Goal: Task Accomplishment & Management: Manage account settings

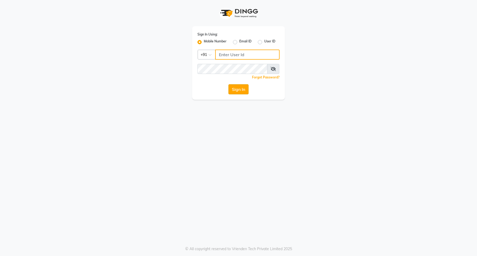
type input "9607016777"
click at [241, 89] on button "Sign In" at bounding box center [238, 89] width 20 height 10
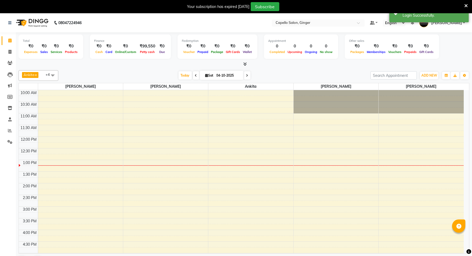
select select "en"
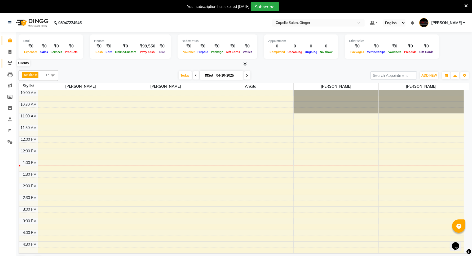
click at [11, 63] on icon at bounding box center [9, 63] width 5 height 4
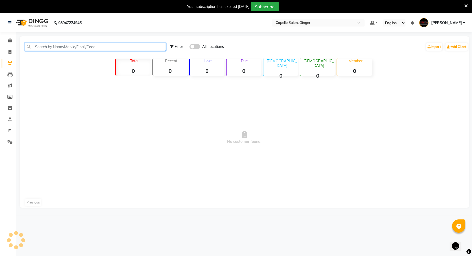
click at [73, 44] on input "text" at bounding box center [95, 47] width 141 height 8
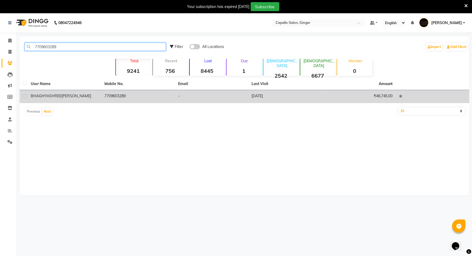
type input "7709603289"
click at [43, 95] on span "BHAGHYASHREE" at bounding box center [46, 96] width 31 height 5
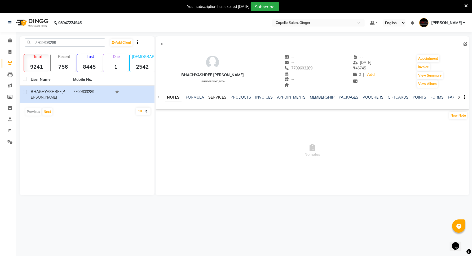
click at [216, 97] on link "SERVICES" at bounding box center [217, 97] width 18 height 5
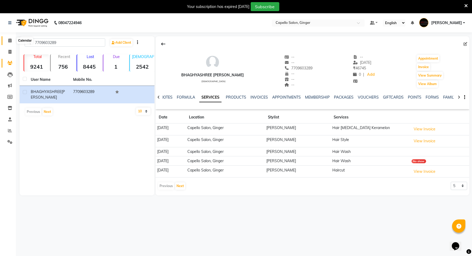
click at [9, 40] on icon at bounding box center [9, 40] width 3 height 4
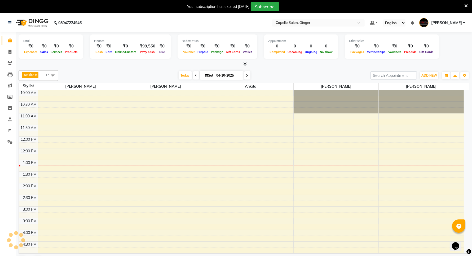
scroll to position [71, 0]
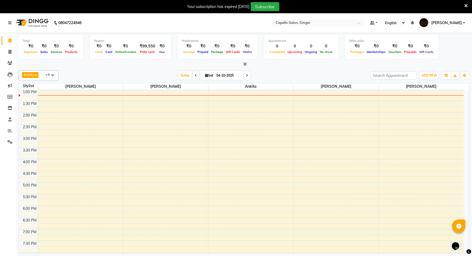
click at [467, 4] on icon at bounding box center [465, 5] width 3 height 5
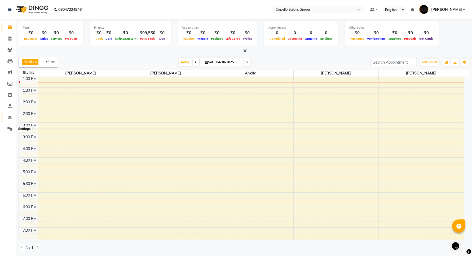
click at [9, 117] on icon at bounding box center [10, 117] width 4 height 4
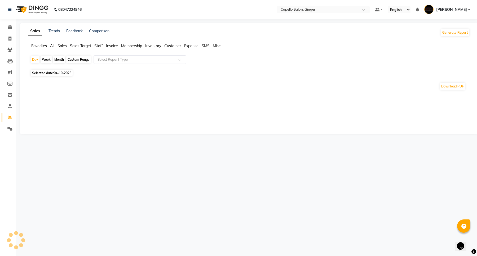
click at [76, 58] on div "Custom Range" at bounding box center [78, 59] width 25 height 7
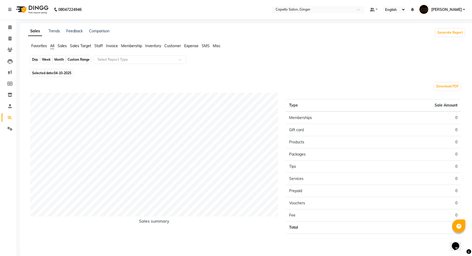
click at [77, 60] on div "Custom Range" at bounding box center [78, 59] width 25 height 7
select select "10"
select select "2025"
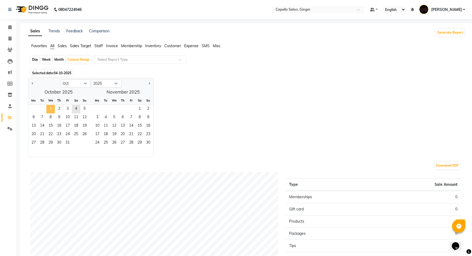
click at [49, 107] on span "1" at bounding box center [50, 109] width 8 height 8
click at [75, 108] on span "4" at bounding box center [76, 109] width 8 height 8
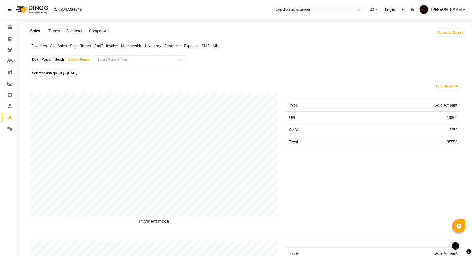
click at [99, 44] on span "Staff" at bounding box center [98, 45] width 8 height 5
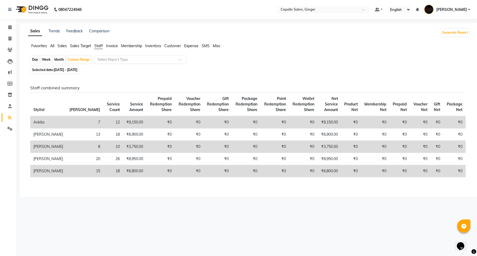
click at [110, 60] on input "text" at bounding box center [134, 59] width 76 height 5
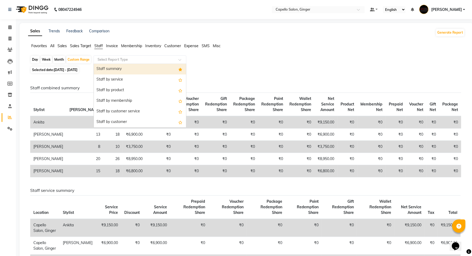
click at [110, 70] on div "Staff summary" at bounding box center [140, 69] width 92 height 11
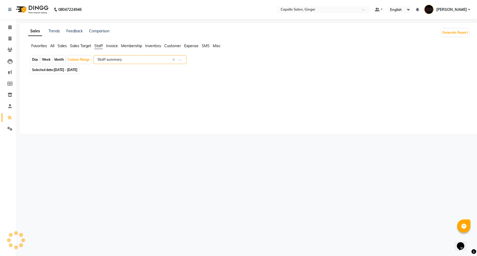
select select "full_report"
select select "csv"
click at [8, 27] on icon at bounding box center [9, 27] width 3 height 4
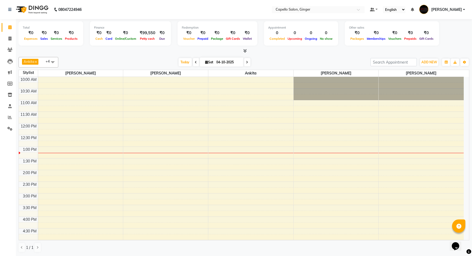
click at [232, 126] on div "10:00 AM 10:30 AM 11:00 AM 11:30 AM 12:00 PM 12:30 PM 1:00 PM 1:30 PM 2:00 PM 2…" at bounding box center [241, 228] width 445 height 303
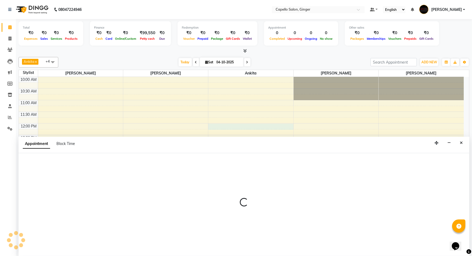
scroll to position [0, 0]
select select "41186"
select select "tentative"
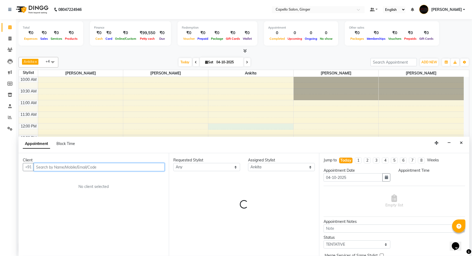
select select "720"
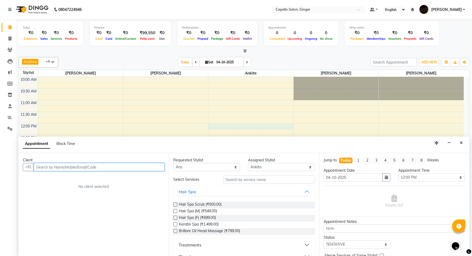
click at [52, 166] on input "text" at bounding box center [99, 167] width 131 height 8
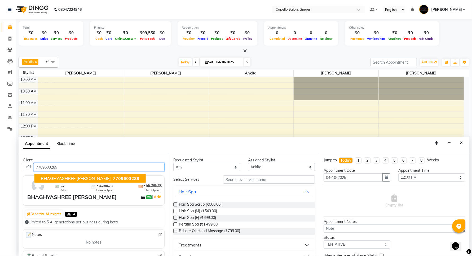
click at [56, 176] on span "BHAGHYASHREE [PERSON_NAME]" at bounding box center [76, 178] width 70 height 5
type input "7709603289"
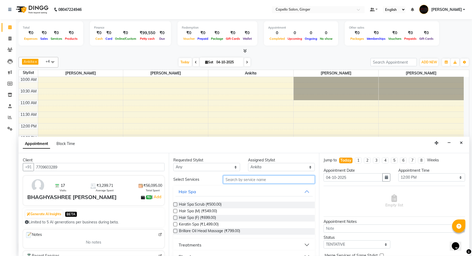
click at [236, 179] on input "text" at bounding box center [269, 179] width 92 height 8
click at [176, 225] on label at bounding box center [175, 224] width 4 height 4
click at [176, 225] on input "checkbox" at bounding box center [174, 224] width 3 height 3
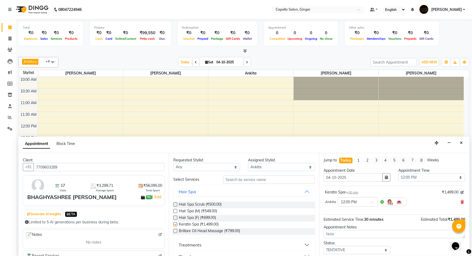
checkbox input "false"
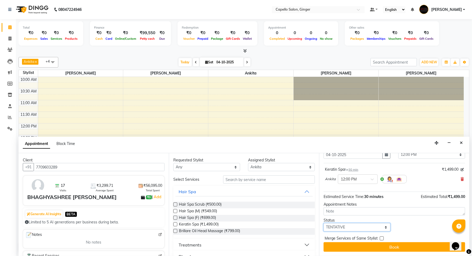
click at [340, 226] on select "Select TENTATIVE CONFIRM CHECK-IN UPCOMING" at bounding box center [357, 227] width 67 height 8
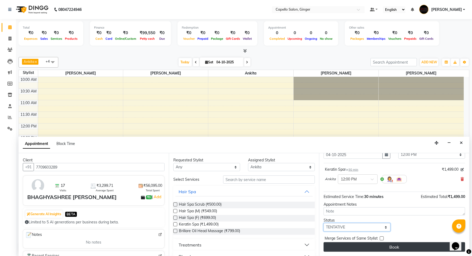
select select "confirm booking"
click at [324, 223] on select "Select TENTATIVE CONFIRM CHECK-IN UPCOMING" at bounding box center [357, 227] width 67 height 8
click at [350, 251] on button "Book" at bounding box center [395, 247] width 142 height 10
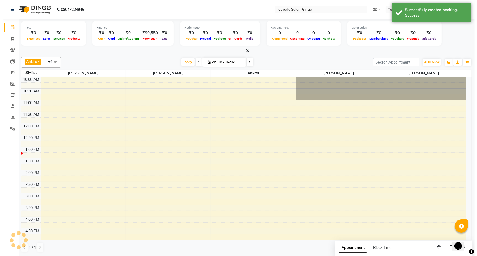
scroll to position [0, 0]
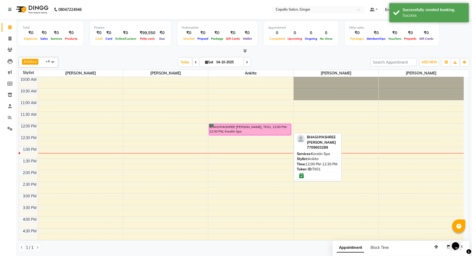
click at [253, 130] on div "BHAGHYASHREE [PERSON_NAME], TK01, 12:00 PM-12:30 PM, Keratin Spa" at bounding box center [250, 129] width 82 height 11
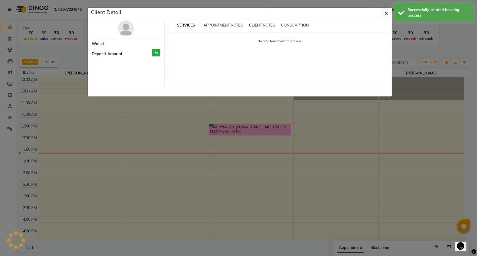
select select "6"
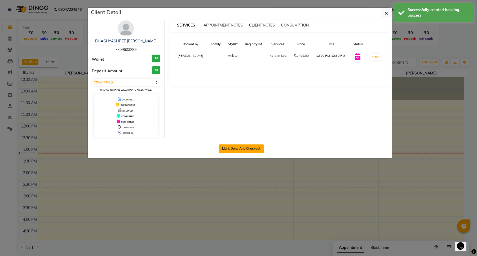
click at [241, 148] on button "Mark Done And Checkout" at bounding box center [241, 148] width 45 height 8
select select "service"
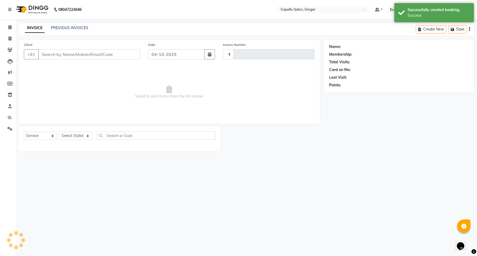
type input "2186"
select select "832"
type input "7709603289"
select select "41186"
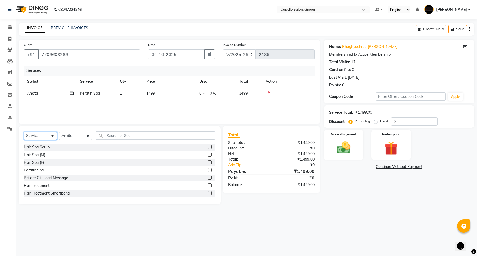
click at [34, 136] on select "Select Service Product Membership Package Voucher Prepaid Gift Card" at bounding box center [40, 136] width 33 height 8
select select "product"
click at [24, 132] on select "Select Service Product Membership Package Voucher Prepaid Gift Card" at bounding box center [40, 136] width 33 height 8
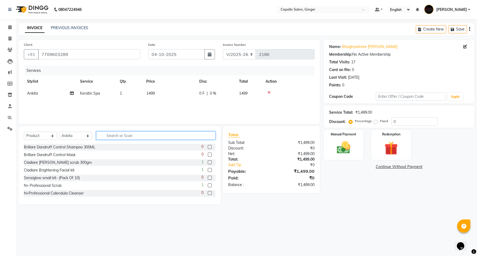
click at [133, 134] on input "text" at bounding box center [155, 135] width 119 height 8
type input "cadiveu"
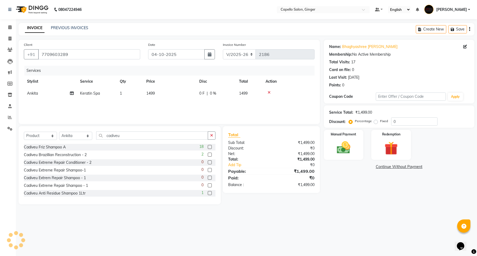
click at [208, 147] on label at bounding box center [210, 147] width 4 height 4
click at [208, 147] on input "checkbox" at bounding box center [209, 146] width 3 height 3
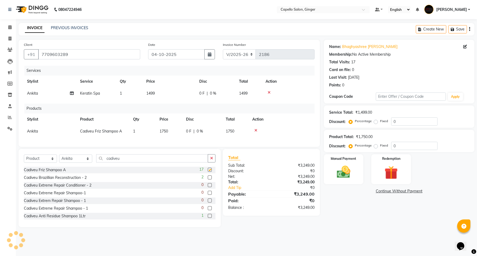
checkbox input "false"
click at [154, 92] on span "1499" at bounding box center [150, 93] width 8 height 5
select select "41186"
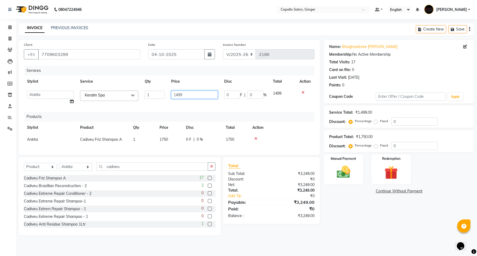
click at [196, 91] on input "1499" at bounding box center [194, 95] width 47 height 8
type input "1200"
click at [196, 109] on div "Services Stylist Service Qty Price Disc Total Action Admin [PERSON_NAME] [PERSO…" at bounding box center [169, 108] width 291 height 84
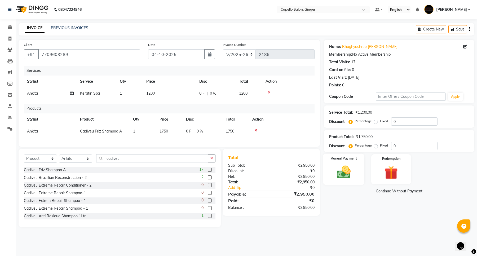
click at [343, 173] on img at bounding box center [343, 172] width 23 height 16
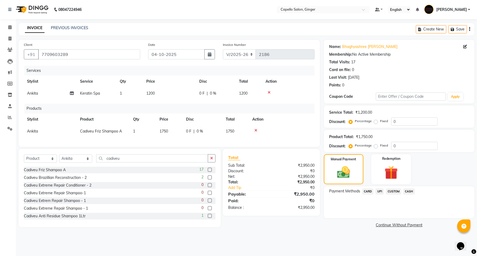
click at [379, 190] on span "UPI" at bounding box center [380, 191] width 8 height 6
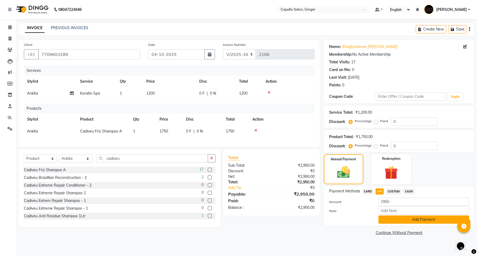
click at [393, 218] on button "Add Payment" at bounding box center [423, 219] width 91 height 8
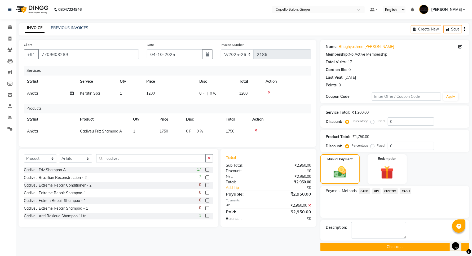
click at [393, 247] on button "Checkout" at bounding box center [394, 247] width 149 height 8
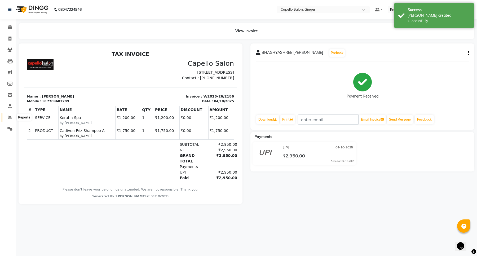
click at [9, 116] on icon at bounding box center [10, 117] width 4 height 4
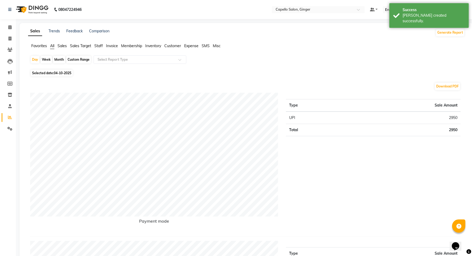
click at [151, 46] on span "Inventory" at bounding box center [153, 45] width 16 height 5
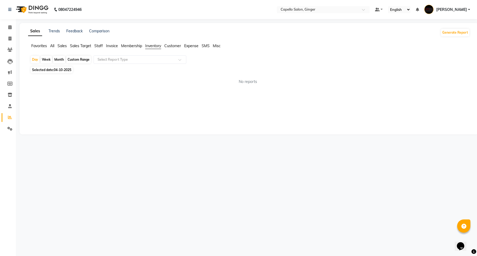
click at [83, 57] on div "Custom Range" at bounding box center [78, 59] width 25 height 7
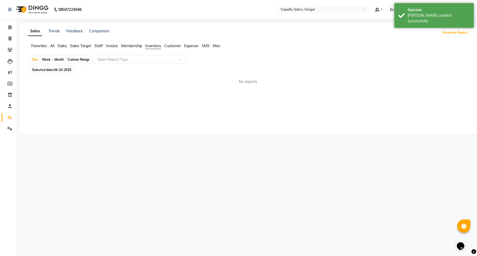
select select "10"
select select "2025"
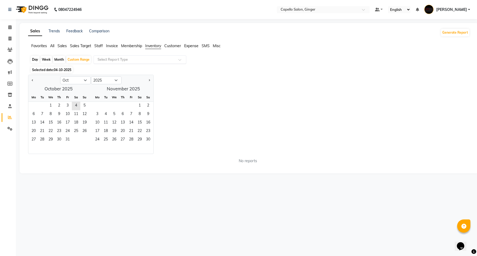
click at [147, 59] on input "text" at bounding box center [134, 59] width 76 height 5
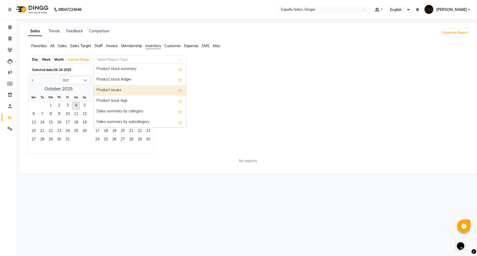
scroll to position [33, 0]
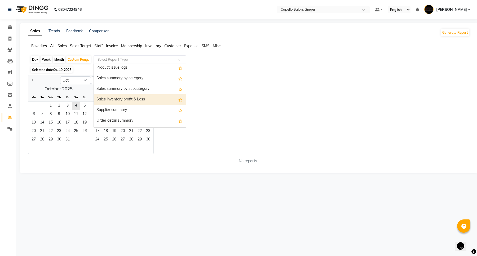
click at [138, 101] on div "Sales inventory profit & Loss" at bounding box center [140, 99] width 92 height 11
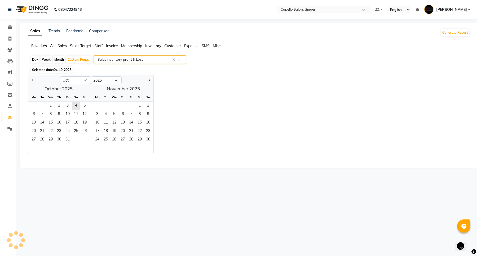
select select "full_report"
select select "csv"
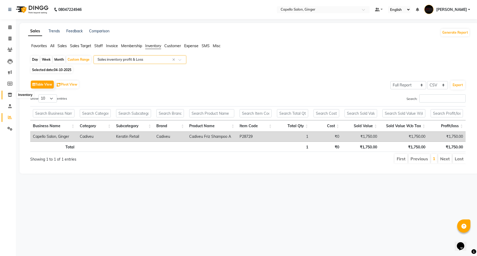
click at [9, 94] on icon at bounding box center [10, 95] width 5 height 4
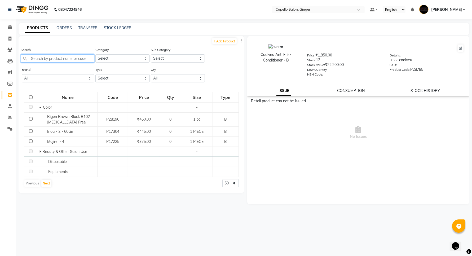
click at [63, 57] on input "text" at bounding box center [58, 58] width 74 height 8
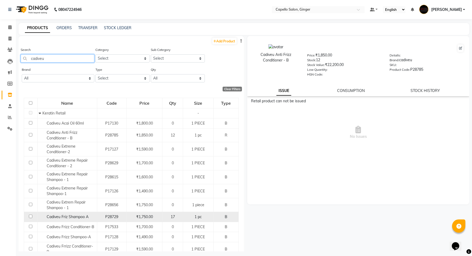
type input "cadiveu"
click at [30, 217] on input "checkbox" at bounding box center [30, 216] width 3 height 3
checkbox input "true"
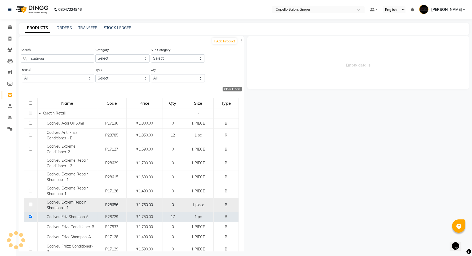
select select
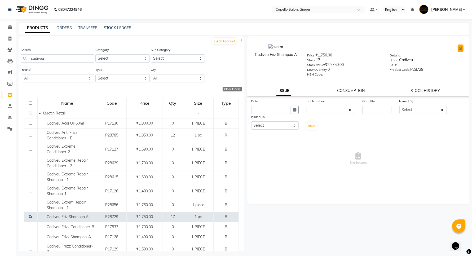
click at [460, 47] on icon at bounding box center [460, 48] width 3 height 3
select select "B"
select select "true"
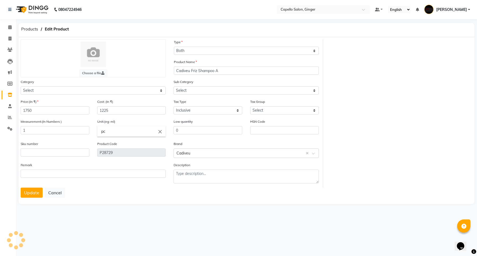
select select "332901500"
select select "332901501"
select select "1096"
click at [26, 28] on span "Products" at bounding box center [30, 29] width 22 height 10
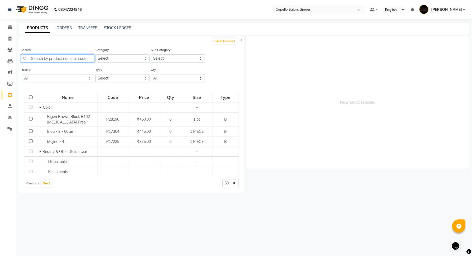
click at [46, 59] on input "text" at bounding box center [58, 58] width 74 height 8
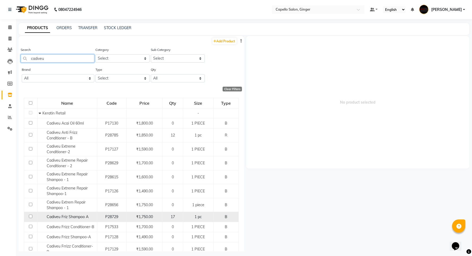
type input "cadiveu"
click at [29, 217] on input "checkbox" at bounding box center [30, 216] width 3 height 3
checkbox input "true"
select select
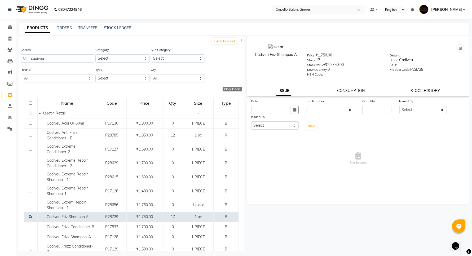
click at [427, 88] on link "STOCK HISTORY" at bounding box center [425, 90] width 29 height 5
select select "all"
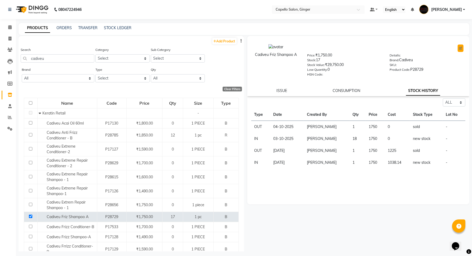
click at [460, 48] on icon at bounding box center [460, 48] width 3 height 3
select select "true"
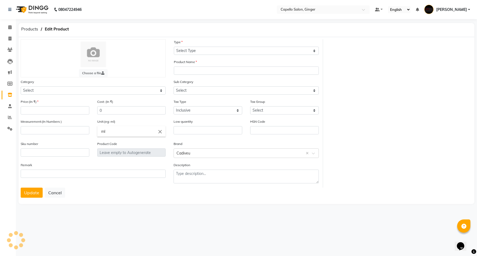
select select "B"
type input "Cadiveu Friz Shampoo A"
select select "332901500"
select select
type input "1750"
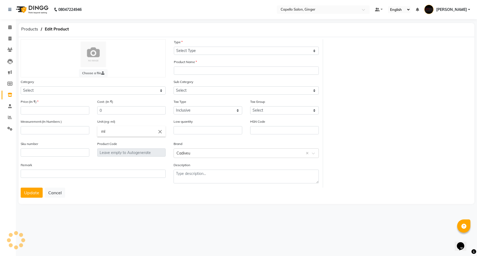
type input "1225"
select select "1096"
type input "1"
type input "pc"
type input "0"
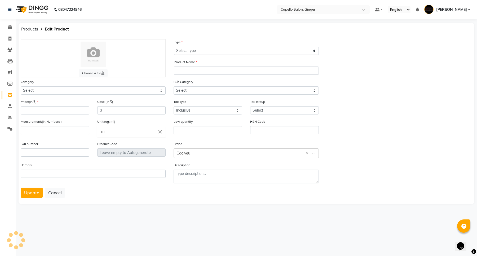
type input "P28729"
select select "332901501"
click at [25, 28] on span "Products" at bounding box center [30, 29] width 22 height 10
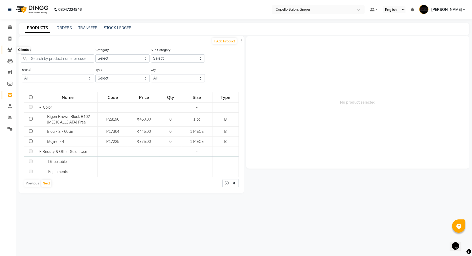
click at [10, 48] on icon at bounding box center [9, 50] width 5 height 4
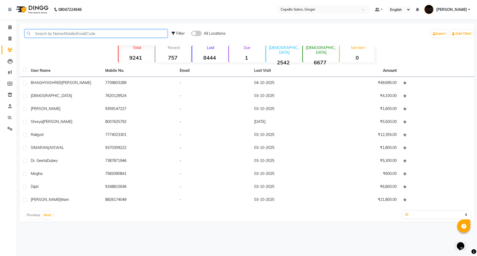
click at [79, 32] on input "text" at bounding box center [96, 33] width 143 height 8
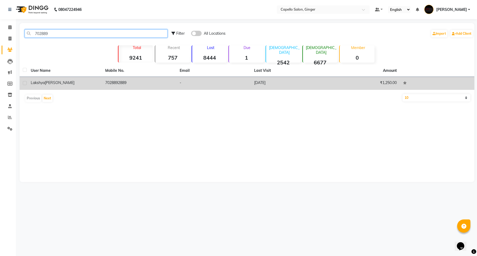
type input "702889"
click at [27, 82] on td at bounding box center [24, 83] width 8 height 13
click at [25, 83] on label at bounding box center [25, 83] width 4 height 4
click at [25, 83] on input "checkbox" at bounding box center [24, 83] width 3 height 3
checkbox input "true"
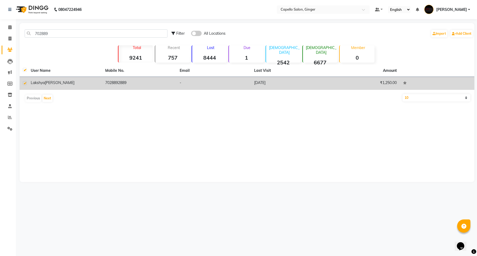
checkbox input "true"
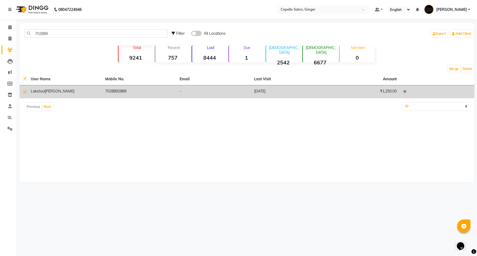
click at [113, 90] on td "7028892889" at bounding box center [139, 91] width 74 height 13
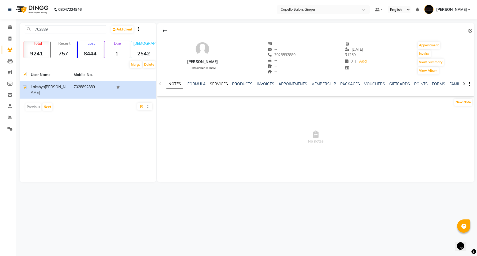
click at [224, 86] on link "SERVICES" at bounding box center [219, 84] width 18 height 5
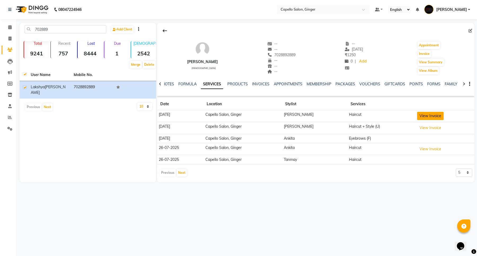
click at [423, 116] on button "View Invoice" at bounding box center [430, 116] width 27 height 8
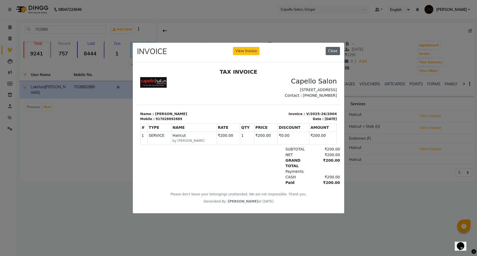
click at [329, 47] on button "Close" at bounding box center [333, 51] width 14 height 8
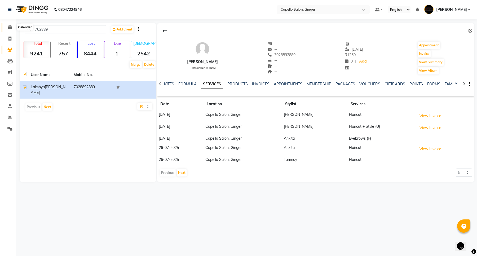
click at [11, 27] on span at bounding box center [9, 27] width 9 height 6
